Goal: Register for event/course

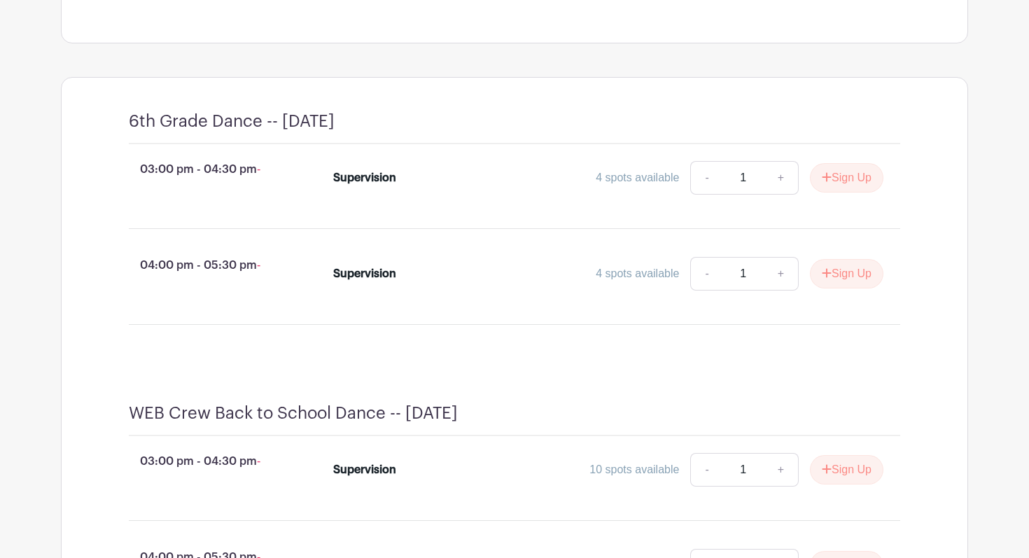
scroll to position [541, 0]
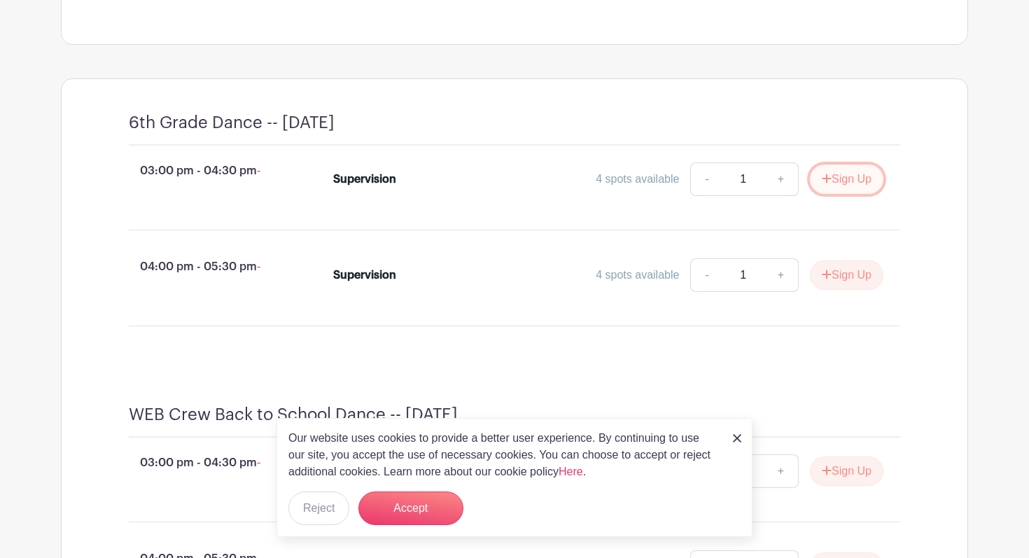
click at [847, 194] on button "Sign Up" at bounding box center [847, 179] width 74 height 29
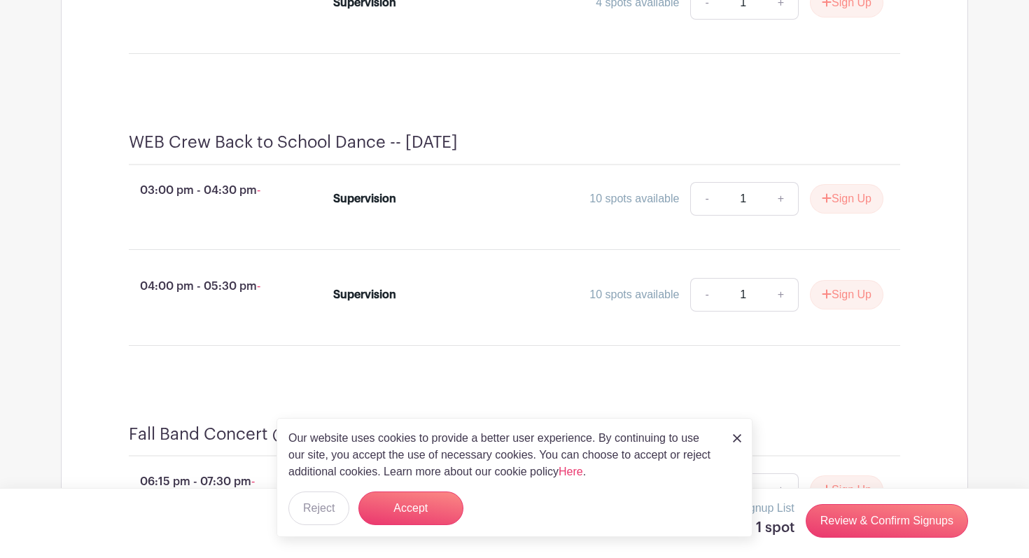
scroll to position [820, 0]
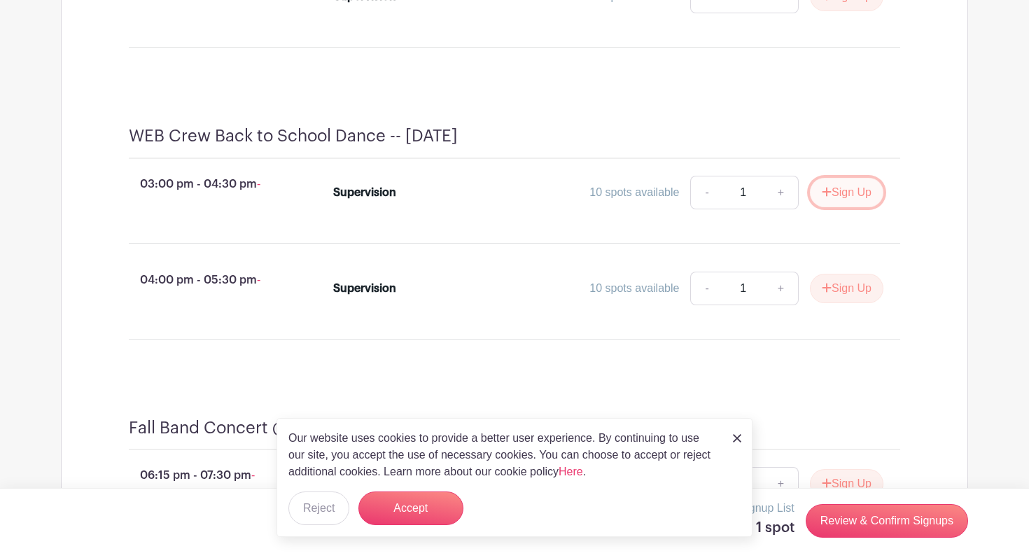
click at [860, 207] on button "Sign Up" at bounding box center [847, 192] width 74 height 29
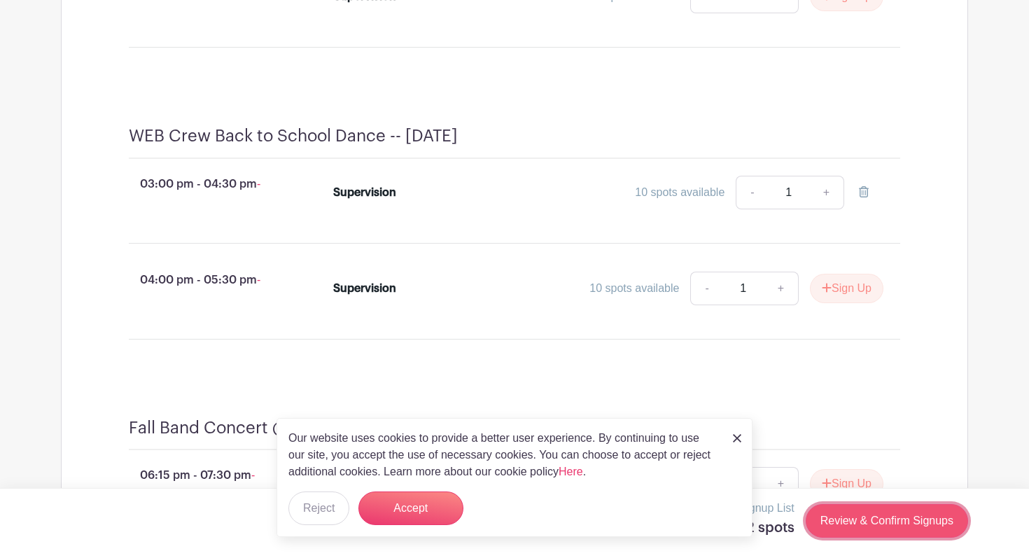
click at [835, 517] on link "Review & Confirm Signups" at bounding box center [887, 521] width 162 height 34
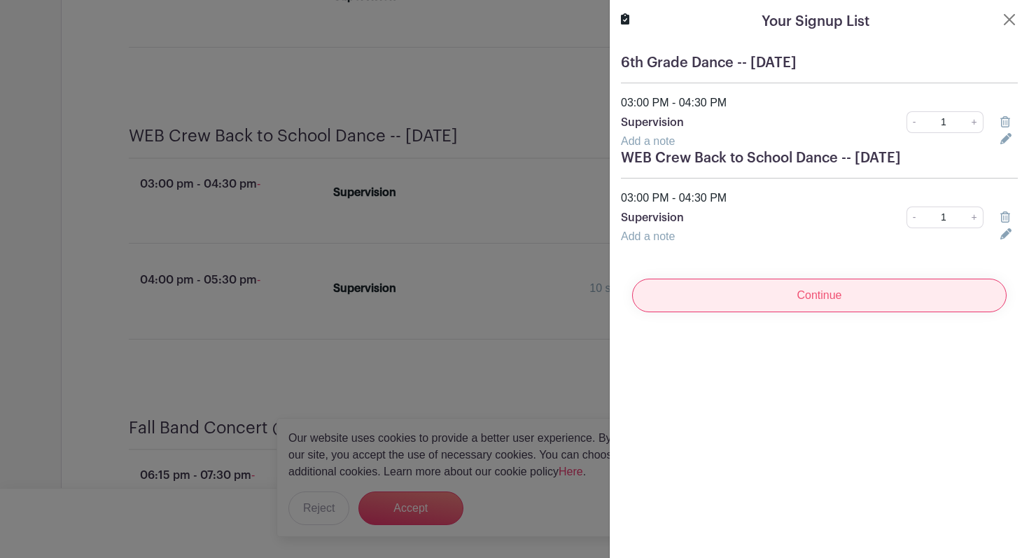
click at [812, 296] on input "Continue" at bounding box center [819, 296] width 375 height 34
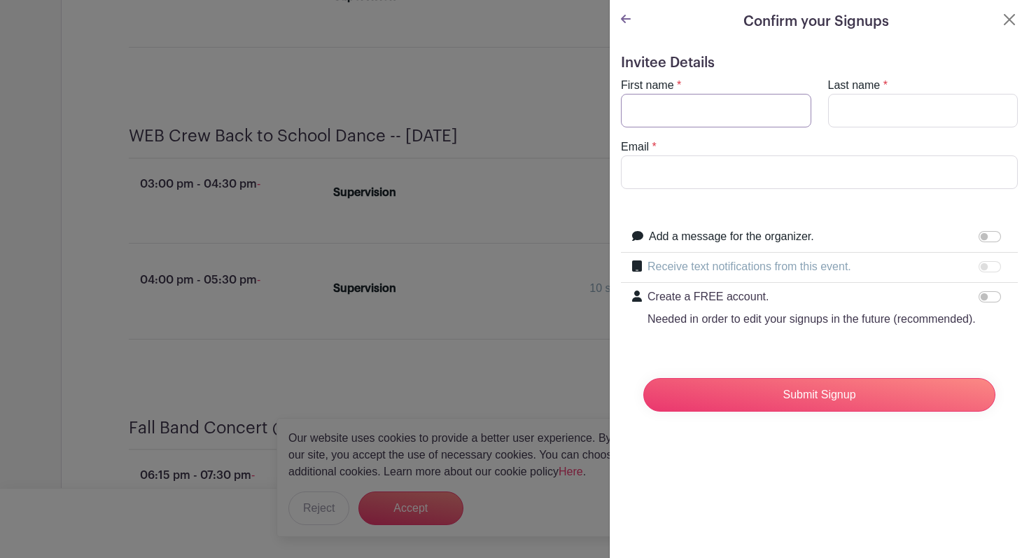
click at [725, 116] on input "First name" at bounding box center [716, 111] width 190 height 34
type input "[PERSON_NAME]"
drag, startPoint x: 768, startPoint y: 177, endPoint x: 624, endPoint y: 173, distance: 144.3
click at [624, 173] on input "[EMAIL_ADDRESS][DOMAIN_NAME]" at bounding box center [819, 172] width 397 height 34
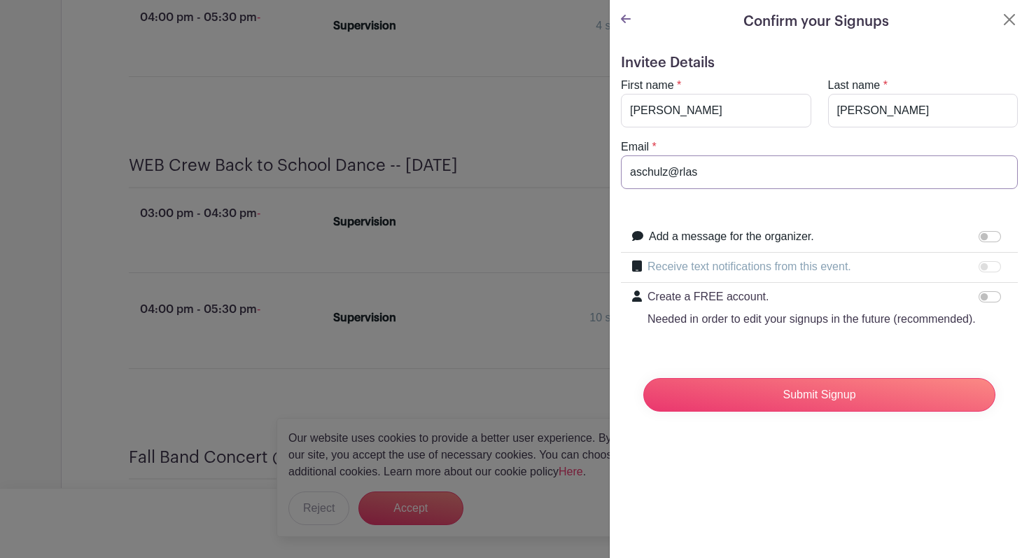
scroll to position [849, 0]
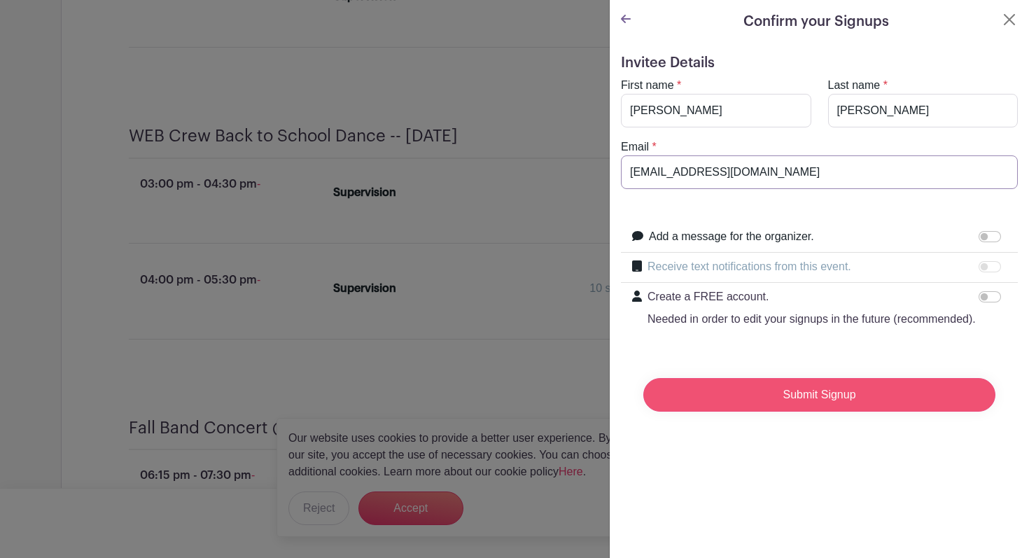
type input "[EMAIL_ADDRESS][DOMAIN_NAME]"
click at [712, 385] on input "Submit Signup" at bounding box center [820, 395] width 352 height 34
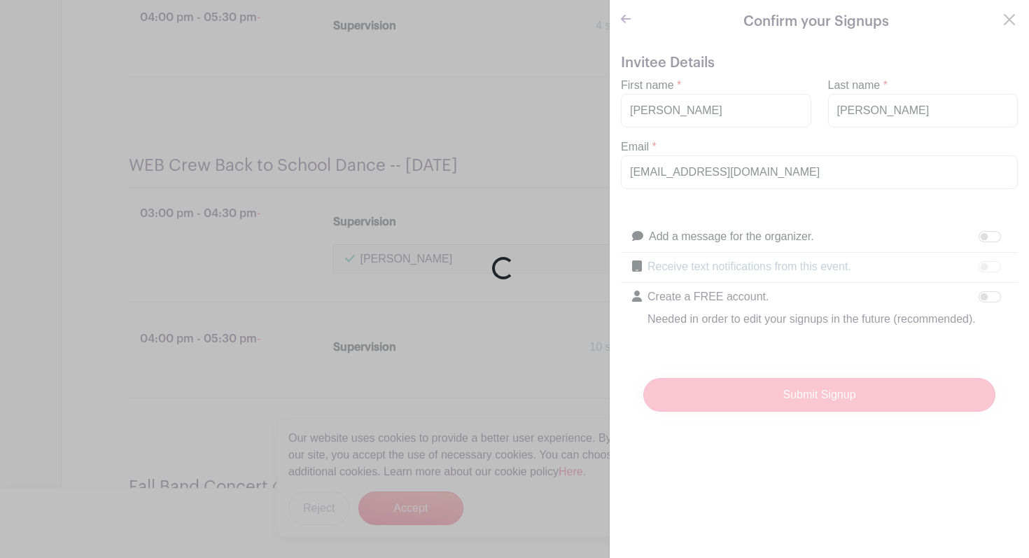
scroll to position [908, 0]
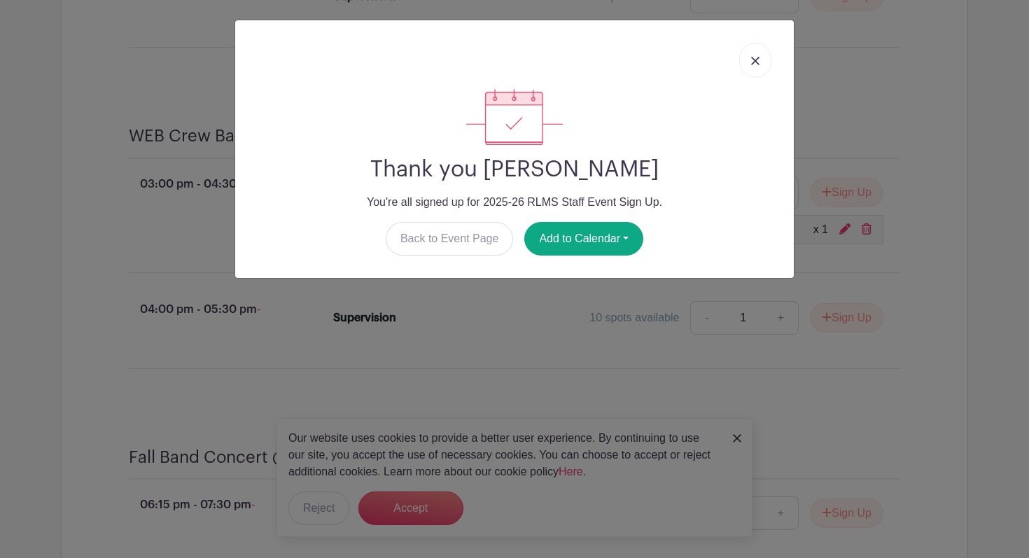
click at [760, 55] on link at bounding box center [755, 60] width 32 height 35
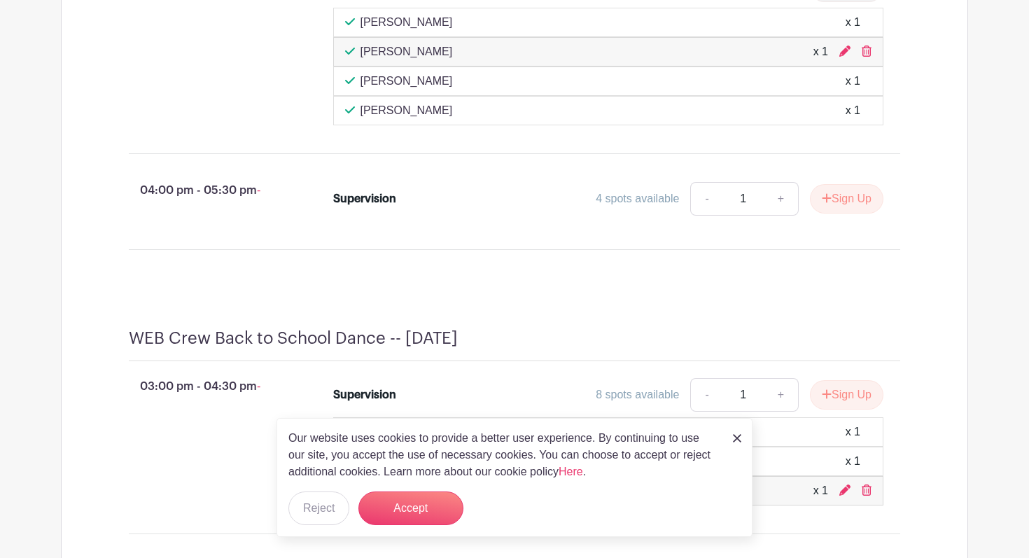
scroll to position [730, 0]
click at [733, 439] on img at bounding box center [737, 438] width 8 height 8
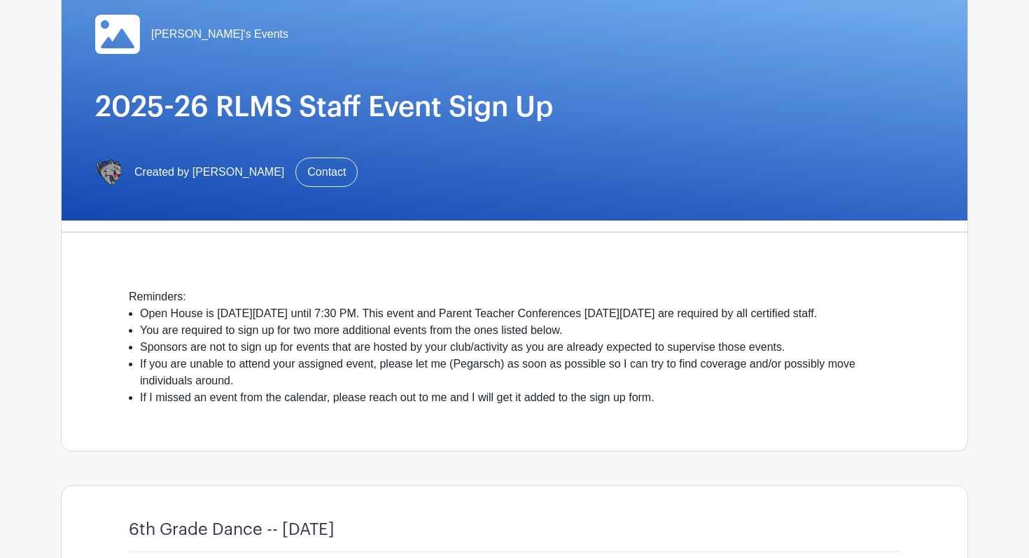
scroll to position [0, 0]
